Goal: Task Accomplishment & Management: Manage account settings

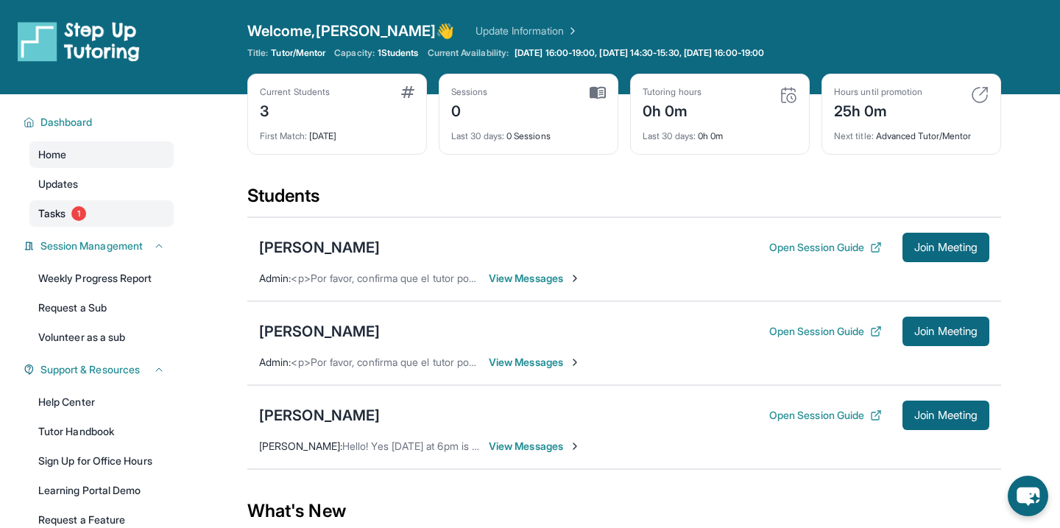
click at [78, 218] on span "1" at bounding box center [78, 213] width 15 height 15
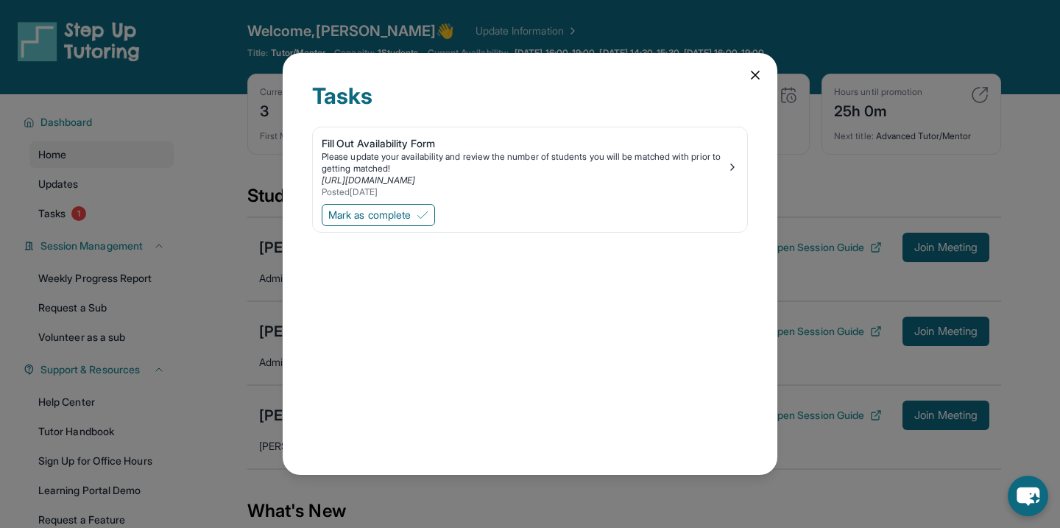
click at [753, 74] on icon at bounding box center [755, 75] width 15 height 15
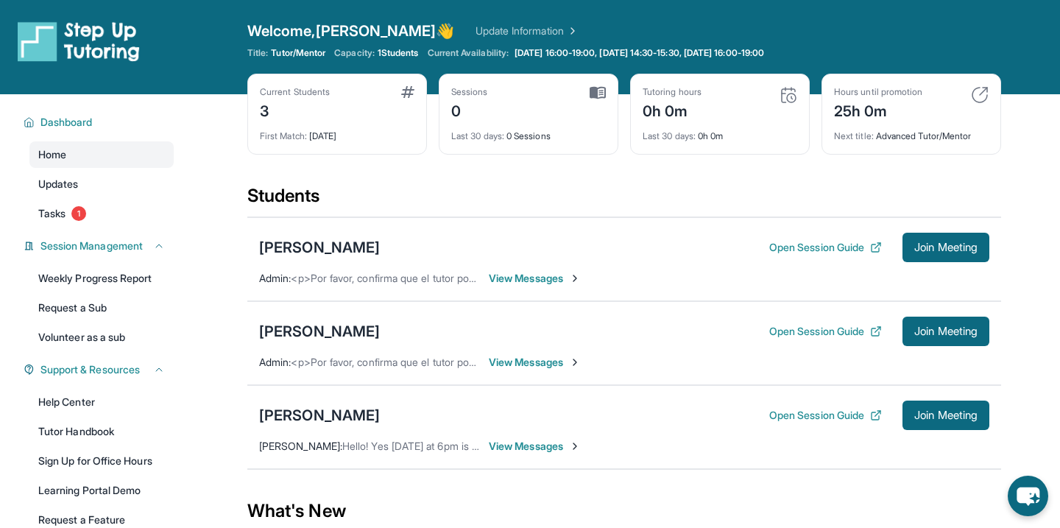
click at [550, 280] on span "View Messages" at bounding box center [535, 278] width 92 height 15
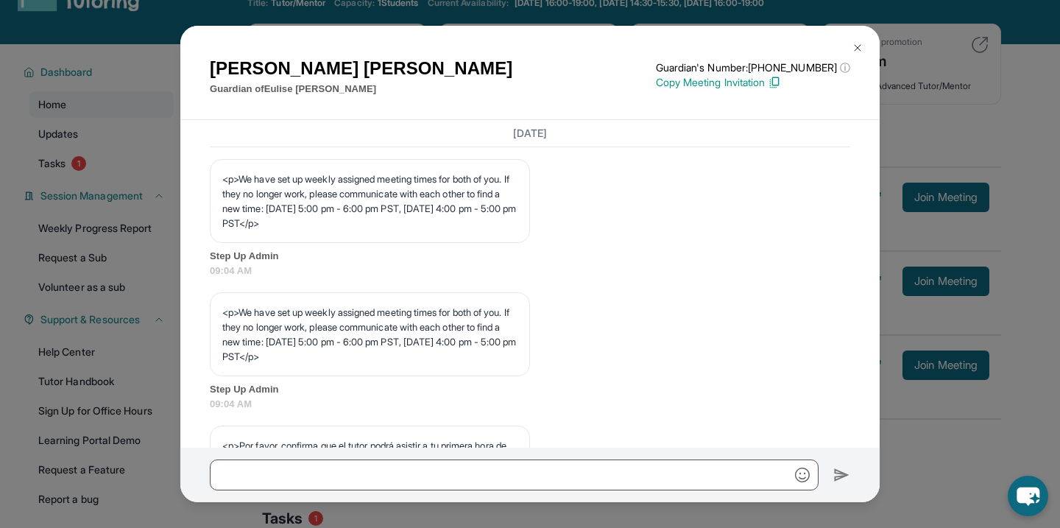
scroll to position [814, 0]
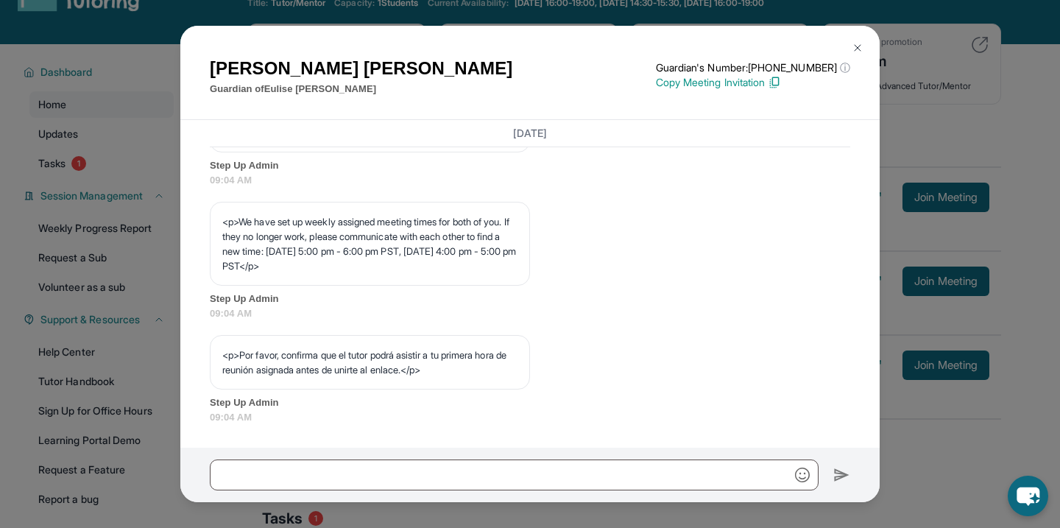
click at [856, 41] on button at bounding box center [857, 47] width 29 height 29
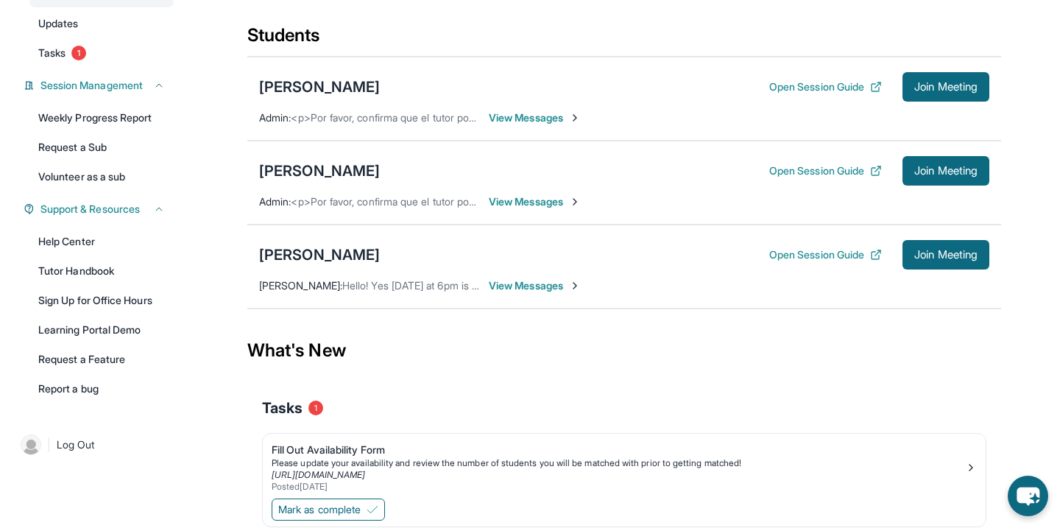
scroll to position [145, 0]
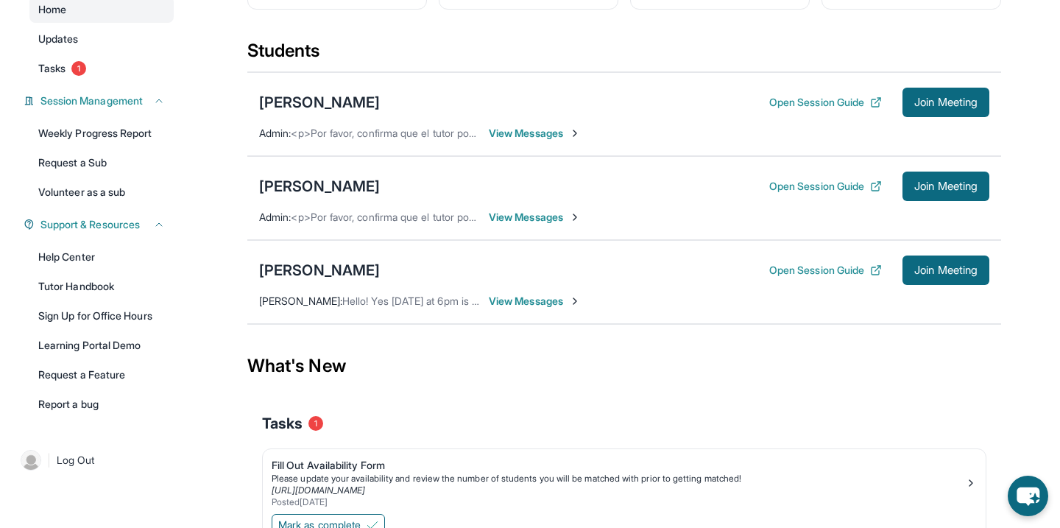
click at [534, 299] on span "View Messages" at bounding box center [535, 301] width 92 height 15
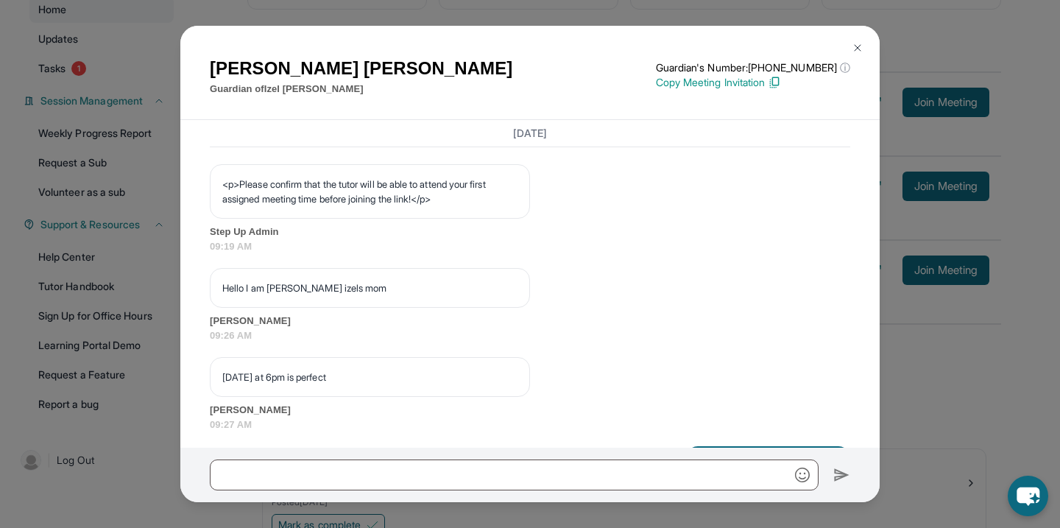
scroll to position [921, 0]
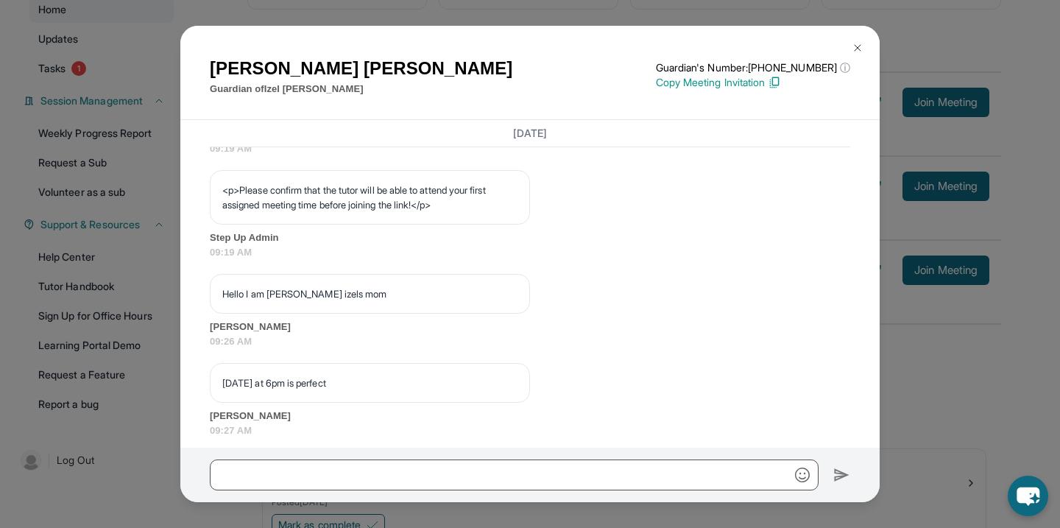
click at [858, 53] on img at bounding box center [857, 48] width 12 height 12
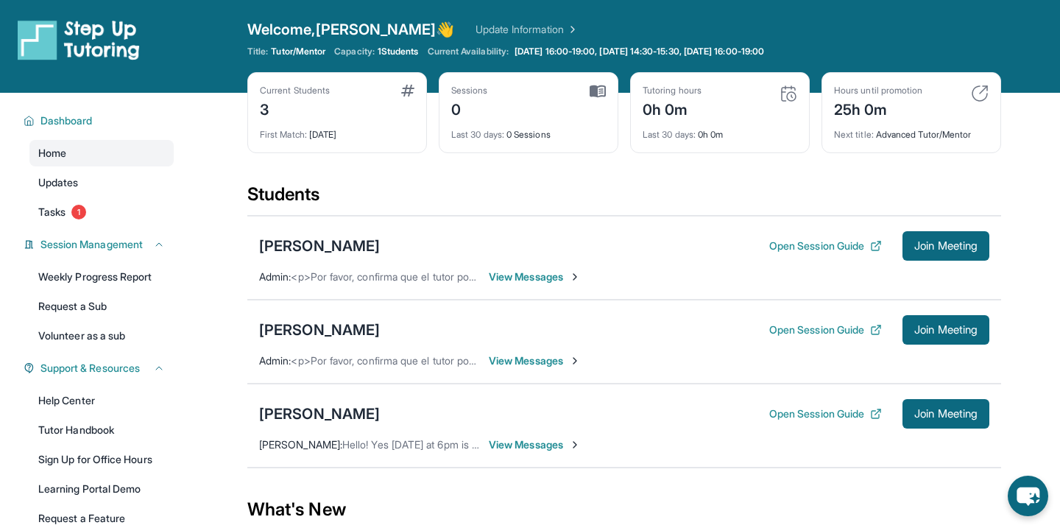
scroll to position [0, 0]
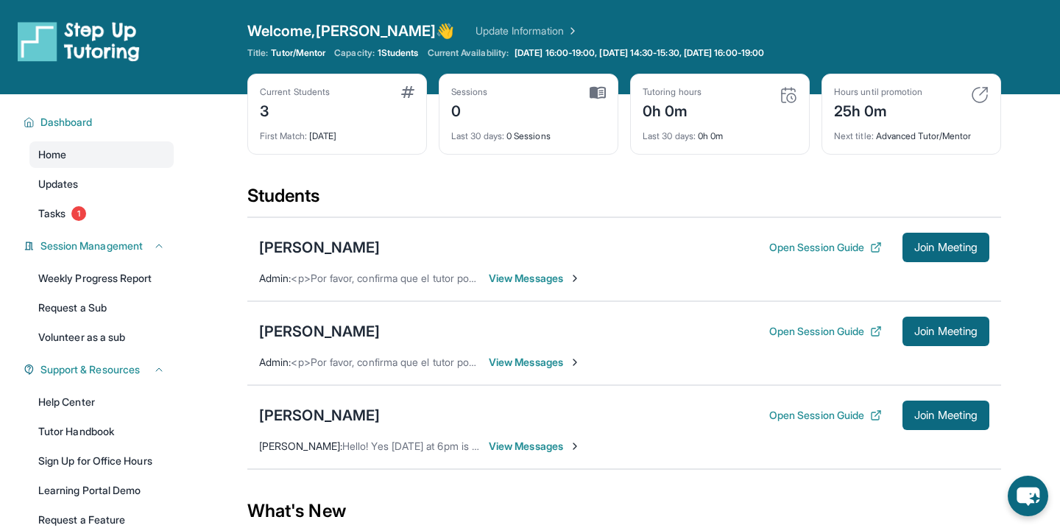
click at [543, 361] on span "View Messages" at bounding box center [535, 362] width 92 height 15
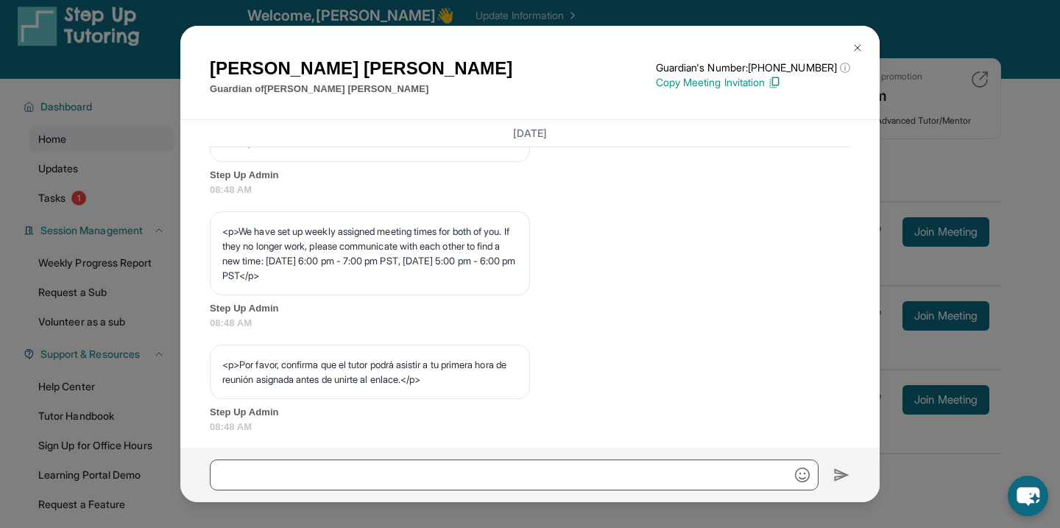
scroll to position [776, 0]
click at [859, 43] on img at bounding box center [857, 48] width 12 height 12
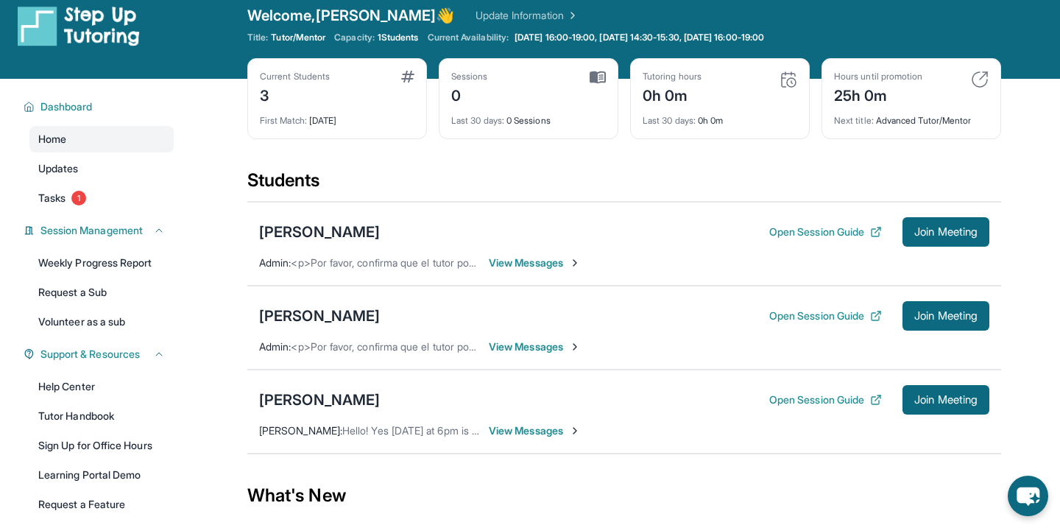
click at [525, 261] on span "View Messages" at bounding box center [535, 262] width 92 height 15
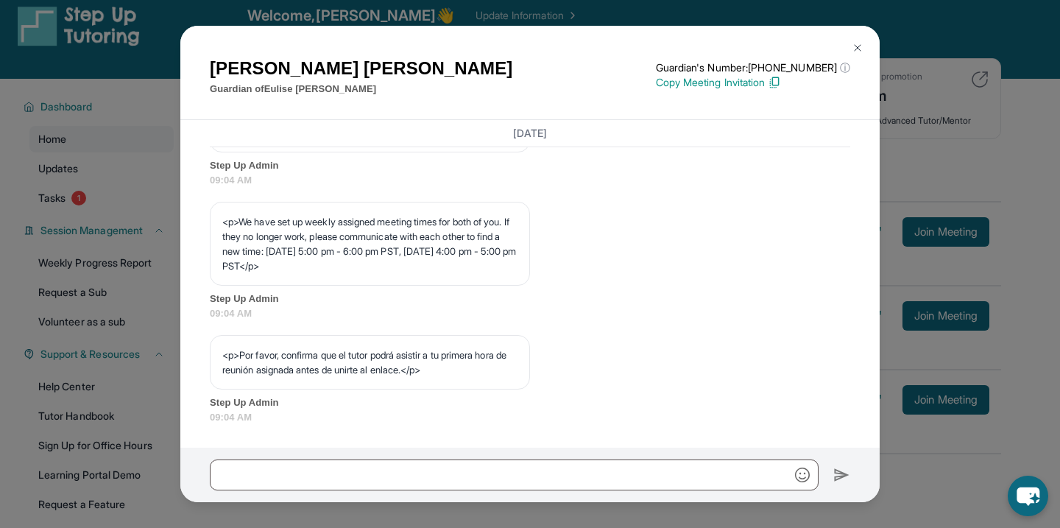
scroll to position [814, 0]
click at [859, 51] on img at bounding box center [857, 48] width 12 height 12
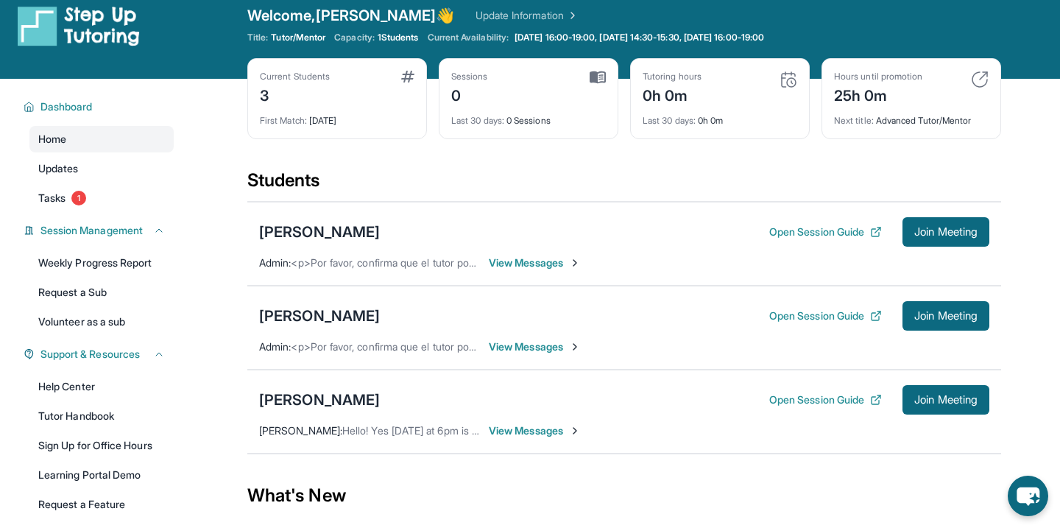
click at [543, 435] on span "View Messages" at bounding box center [535, 430] width 92 height 15
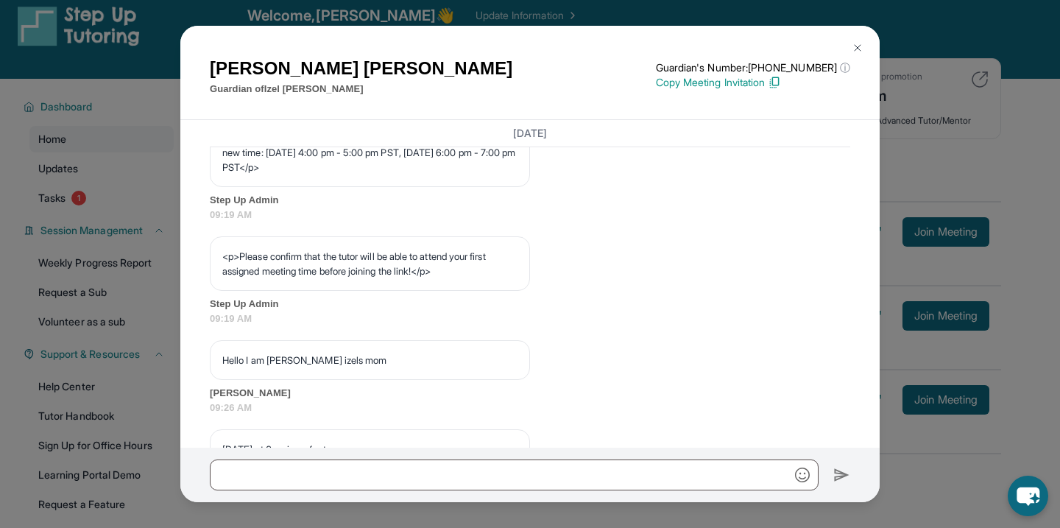
scroll to position [854, 0]
click at [864, 36] on button at bounding box center [857, 47] width 29 height 29
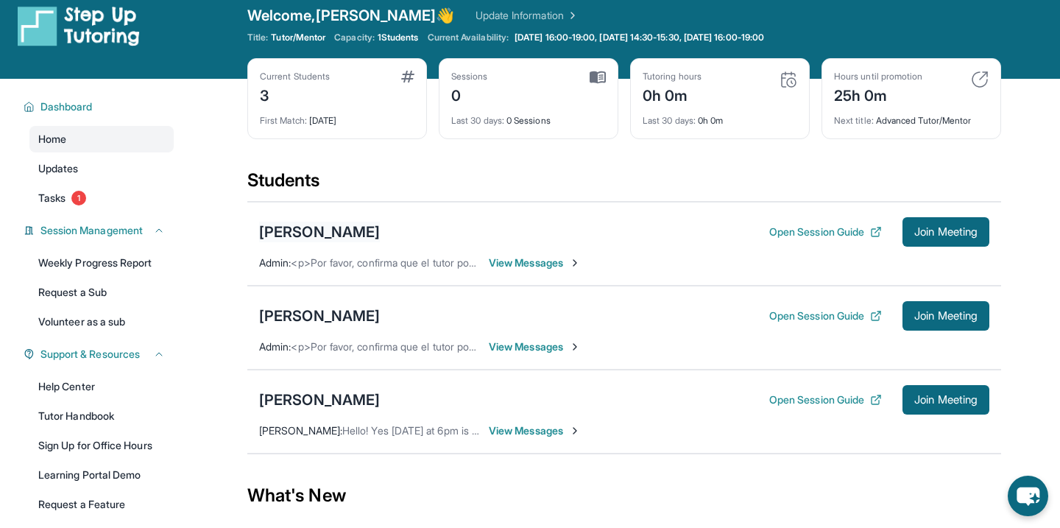
click at [306, 230] on div "Eulise Perez" at bounding box center [319, 232] width 121 height 21
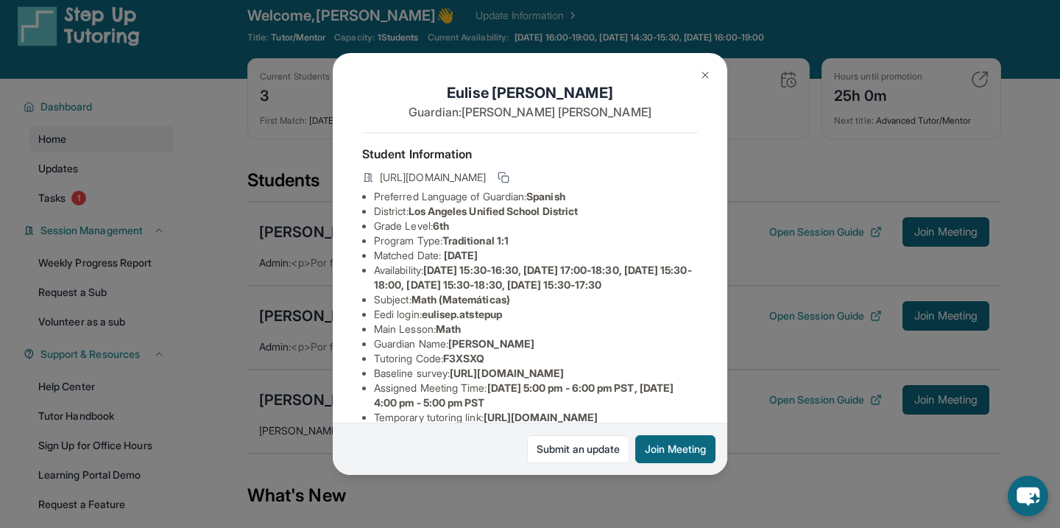
click at [450, 258] on span "3/20/2025" at bounding box center [461, 255] width 34 height 13
click at [450, 259] on span "3/20/2025" at bounding box center [461, 255] width 34 height 13
click at [514, 290] on span "Monday 15:30-16:30, Monday 17:00-18:30, Wednesday 15:30-18:00, Thursday 15:30-1…" at bounding box center [533, 276] width 318 height 27
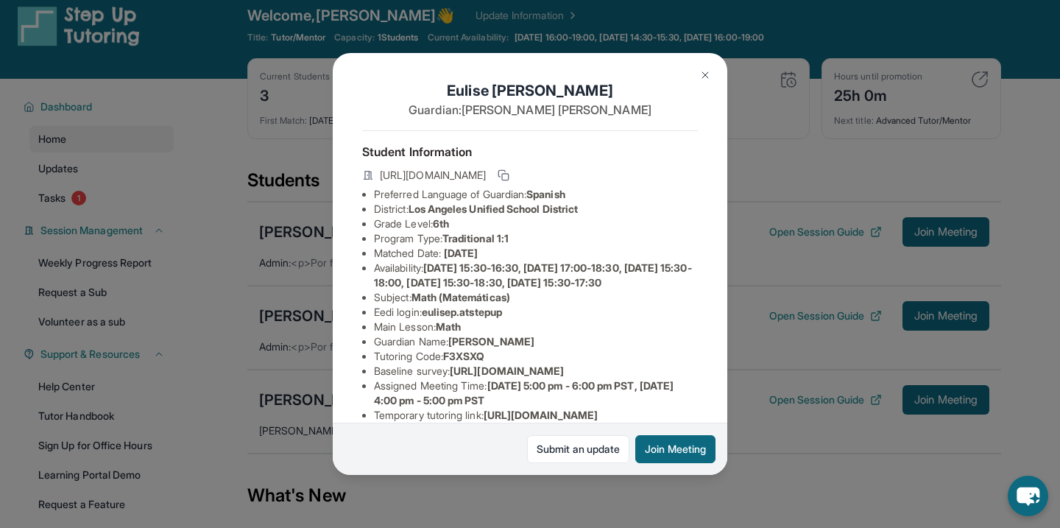
scroll to position [0, 0]
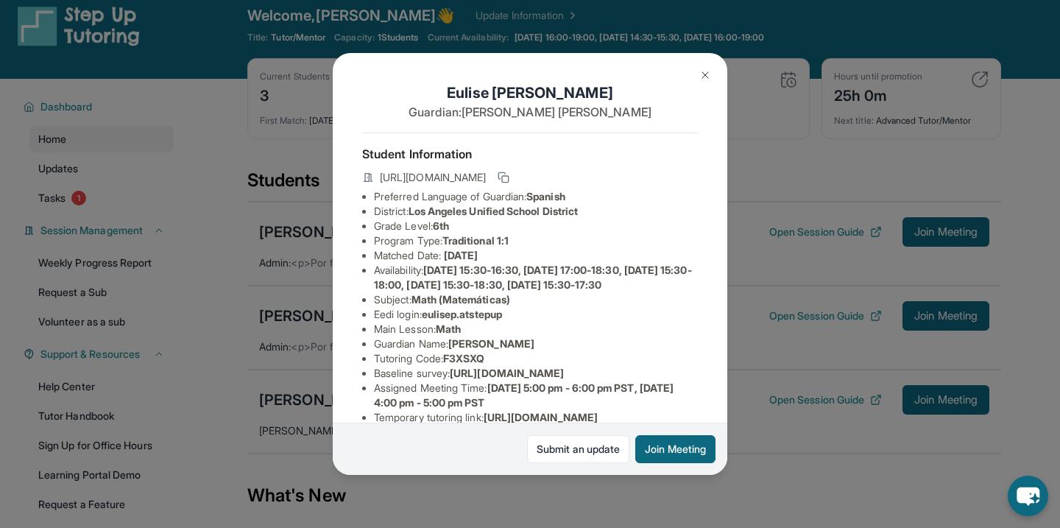
click at [704, 76] on img at bounding box center [705, 75] width 12 height 12
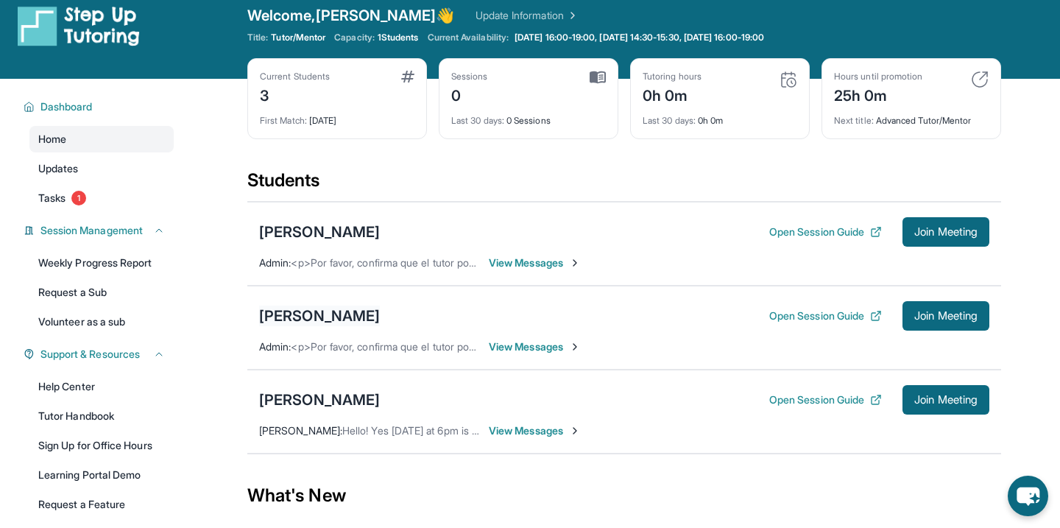
click at [313, 322] on div "Isabella Sibrian" at bounding box center [319, 315] width 121 height 21
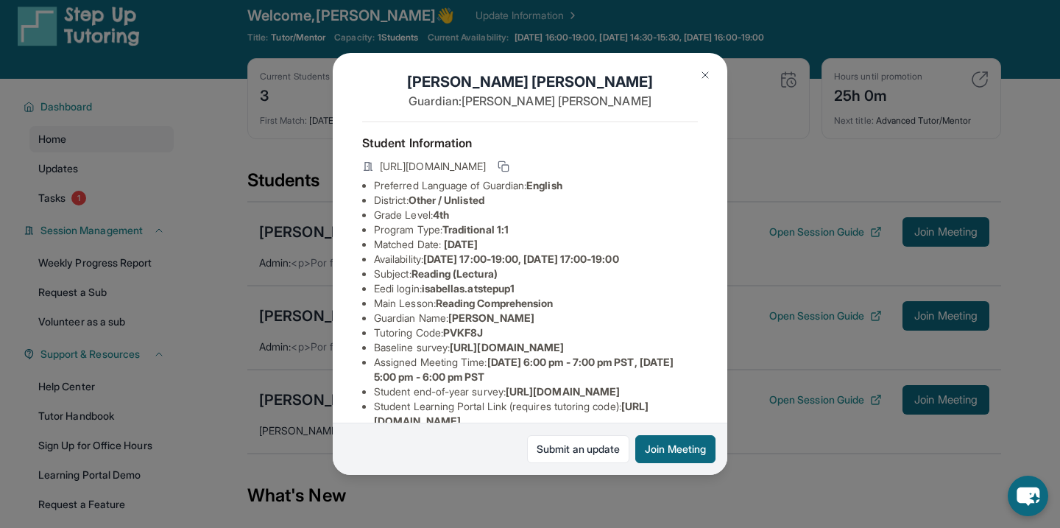
scroll to position [15, 0]
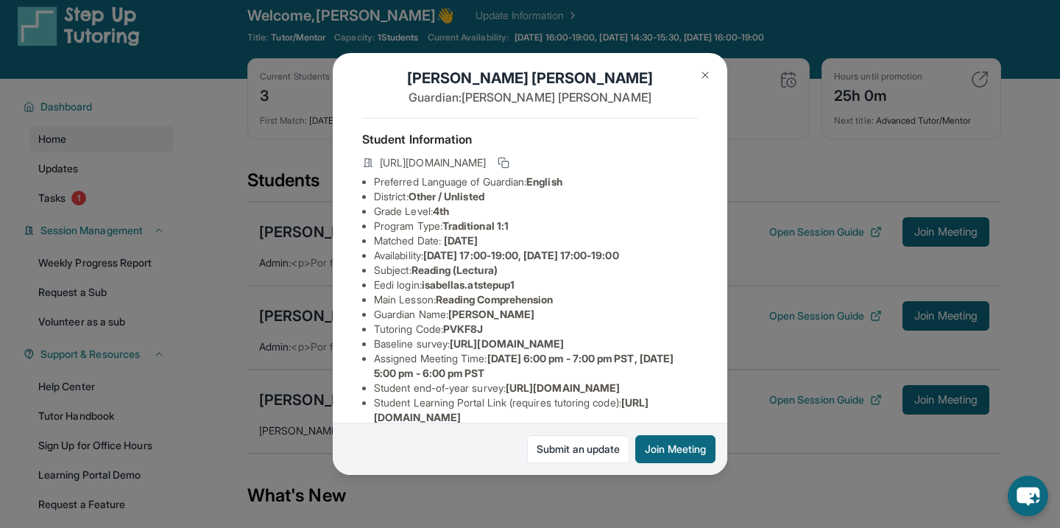
click at [709, 71] on img at bounding box center [705, 75] width 12 height 12
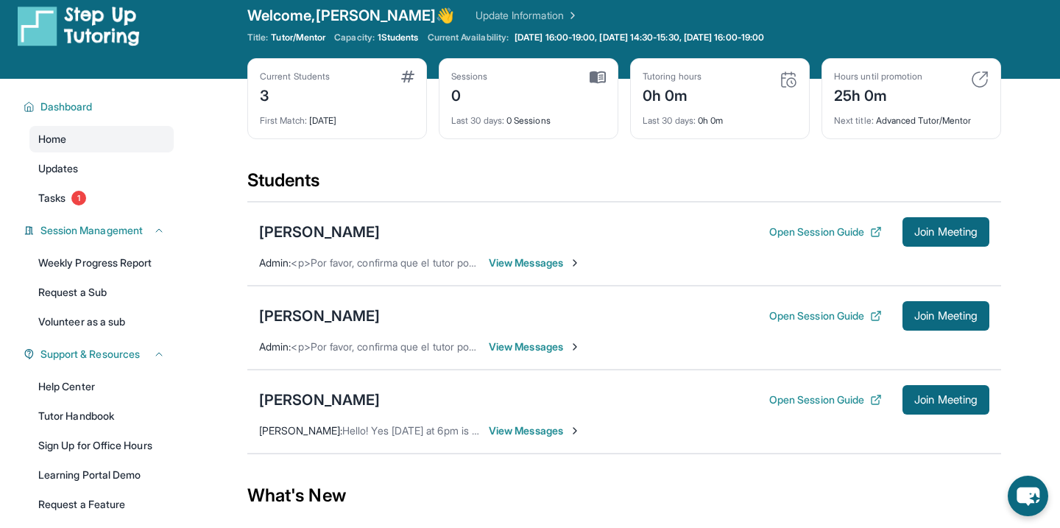
click at [281, 387] on div "Izel Rios Open Session Guide Join Meeting" at bounding box center [624, 399] width 730 height 29
click at [284, 394] on div "Izel Rios" at bounding box center [319, 399] width 121 height 21
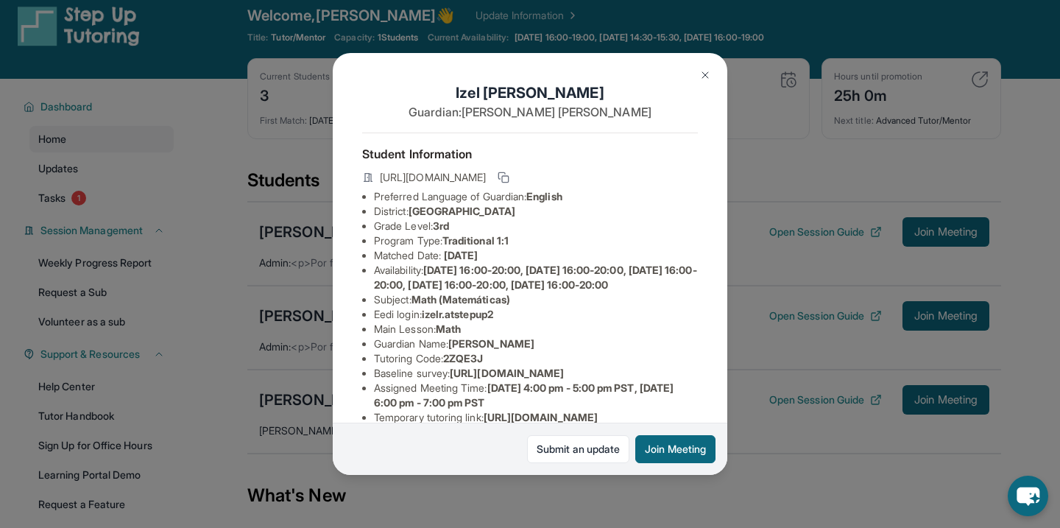
click at [709, 74] on img at bounding box center [705, 75] width 12 height 12
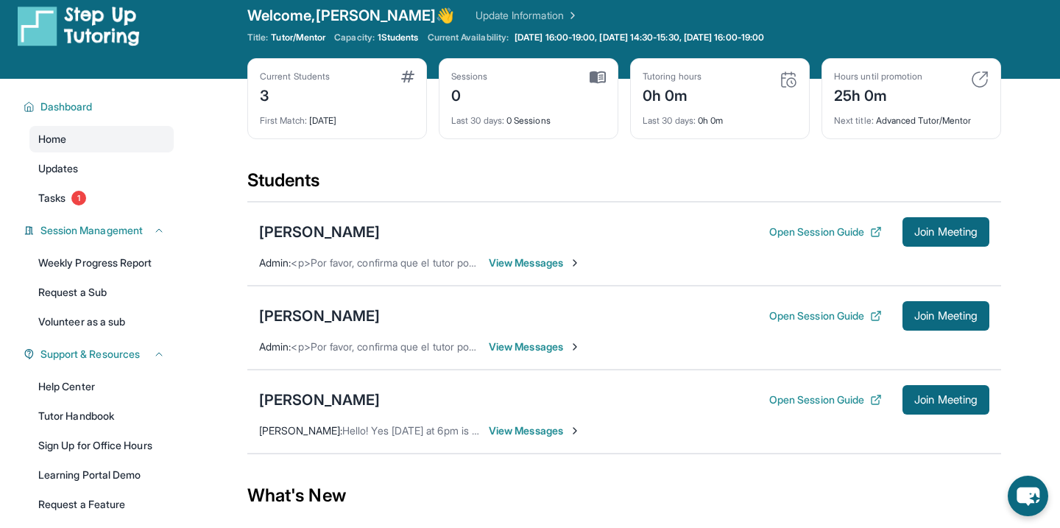
click at [708, 73] on div "Tutoring hours 0h 0m" at bounding box center [719, 88] width 155 height 35
click at [139, 200] on link "Tasks 1" at bounding box center [101, 198] width 144 height 26
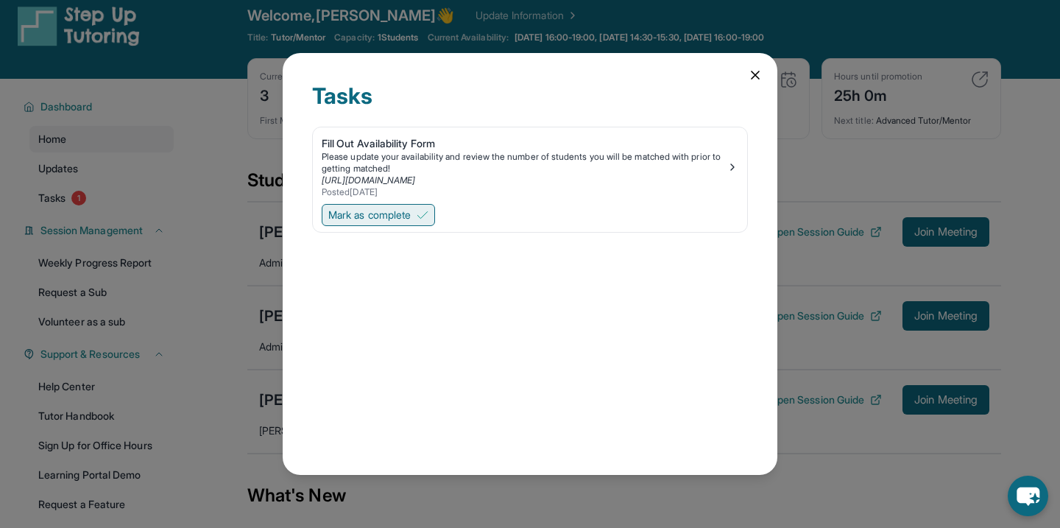
click at [338, 214] on span "Mark as complete" at bounding box center [369, 215] width 82 height 15
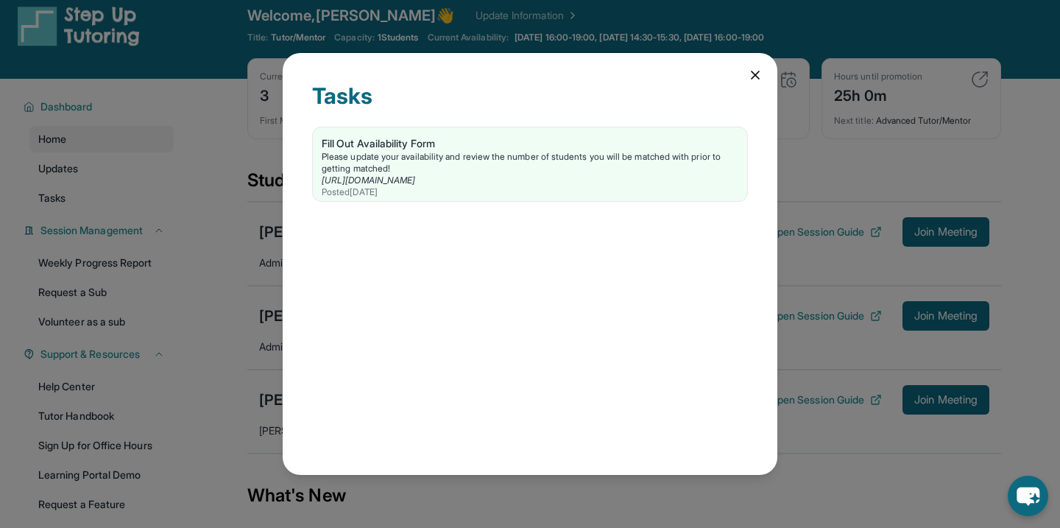
click at [751, 75] on icon at bounding box center [755, 75] width 15 height 15
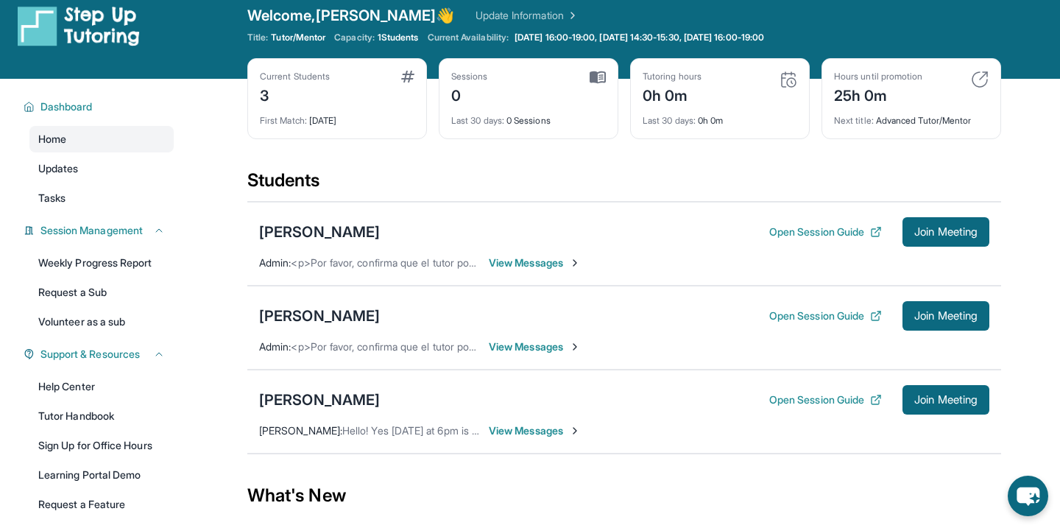
scroll to position [0, 0]
